Goal: Browse casually

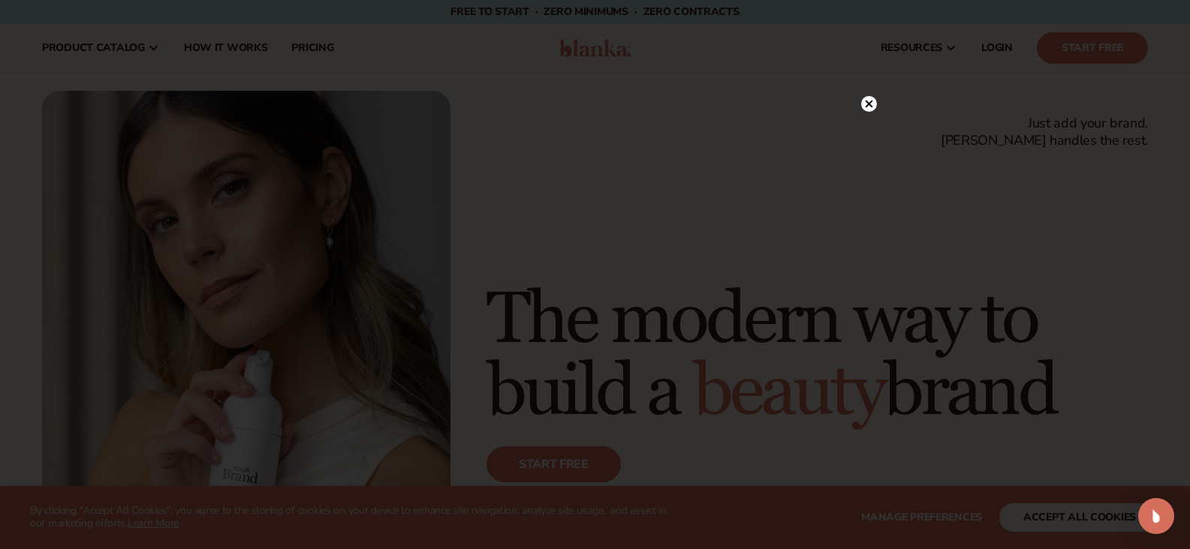
click at [871, 104] on circle at bounding box center [869, 104] width 16 height 16
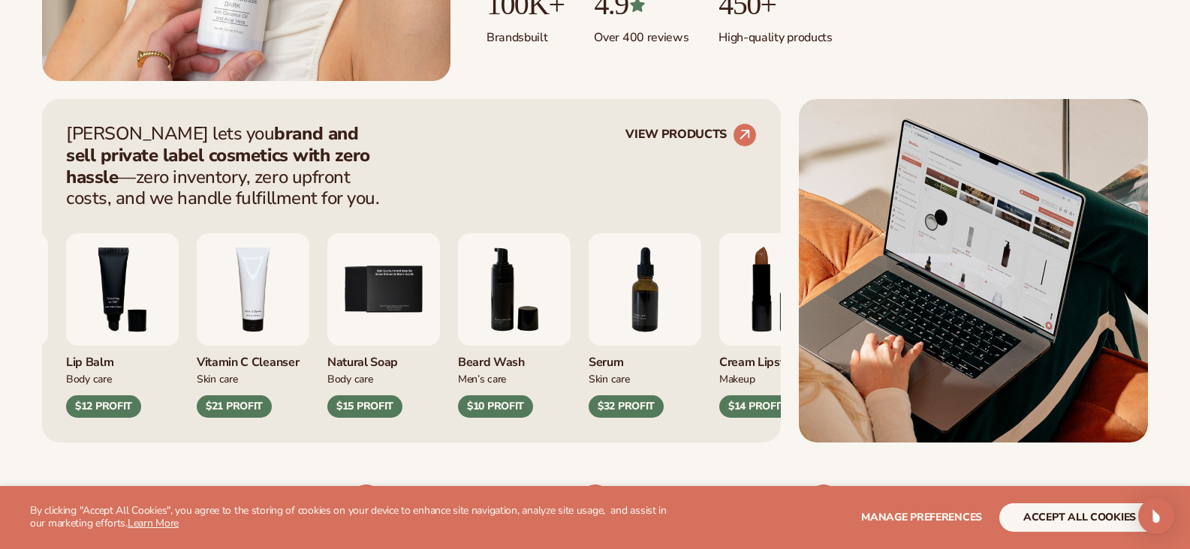
scroll to position [525, 0]
